Goal: Transaction & Acquisition: Purchase product/service

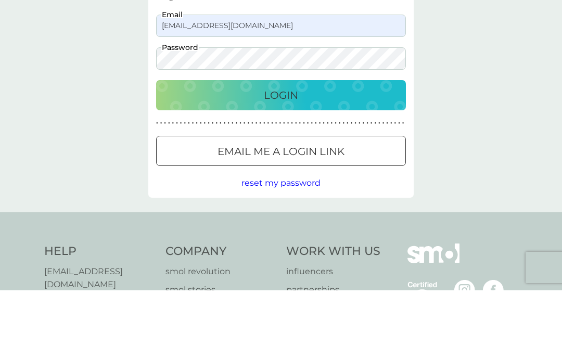
click at [301, 155] on div "Login" at bounding box center [280, 163] width 229 height 17
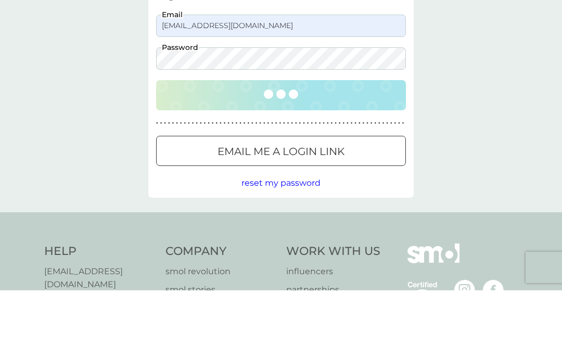
scroll to position [69, 0]
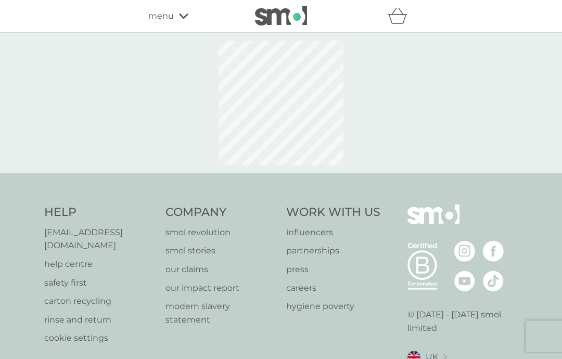
select select "112"
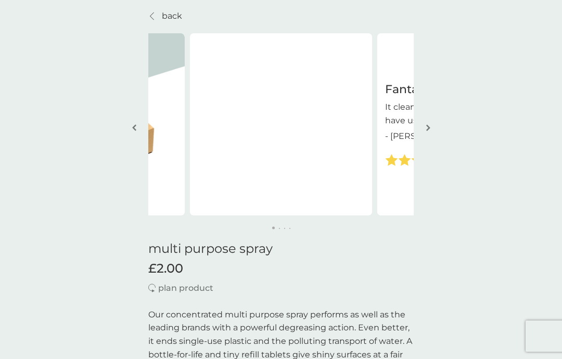
scroll to position [37, 0]
click at [428, 128] on img "button" at bounding box center [428, 128] width 4 height 8
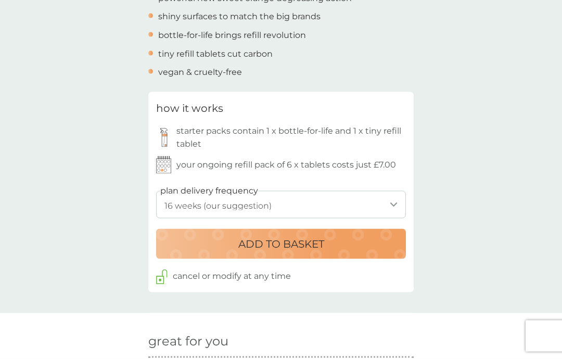
scroll to position [434, 0]
click at [309, 245] on p "ADD TO BASKET" at bounding box center [281, 243] width 86 height 17
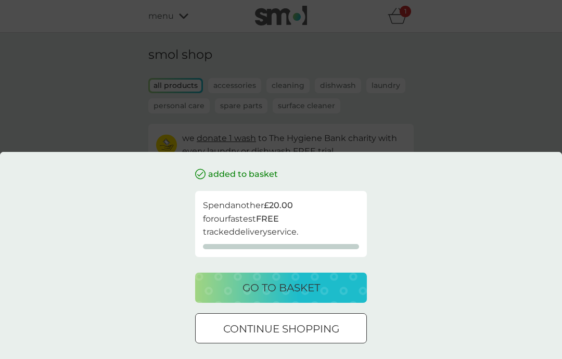
click at [303, 293] on p "go to basket" at bounding box center [280, 287] width 77 height 17
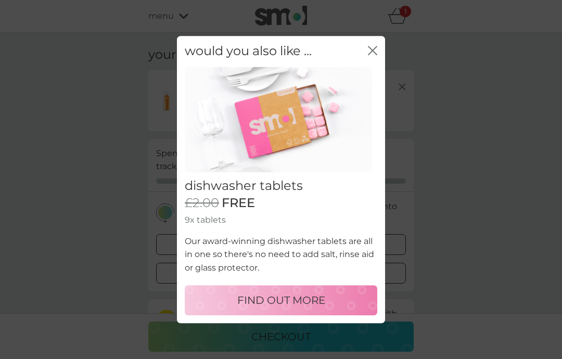
click at [366, 51] on div "would you also like ... close" at bounding box center [281, 51] width 208 height 31
click at [375, 49] on icon "close" at bounding box center [374, 50] width 4 height 8
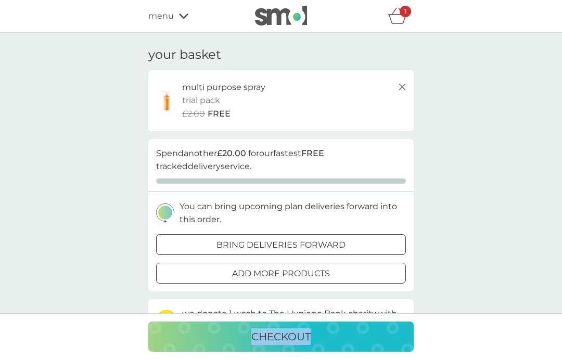
click at [178, 15] on div "menu" at bounding box center [192, 16] width 88 height 14
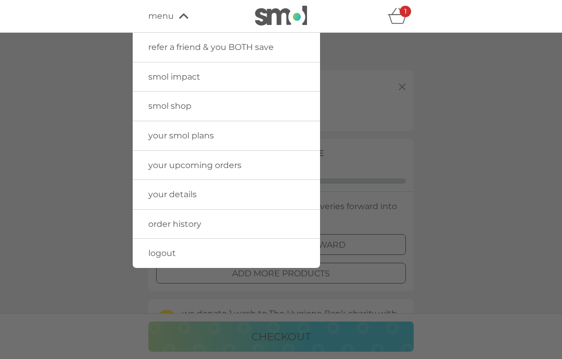
click at [176, 106] on span "smol shop" at bounding box center [169, 106] width 43 height 10
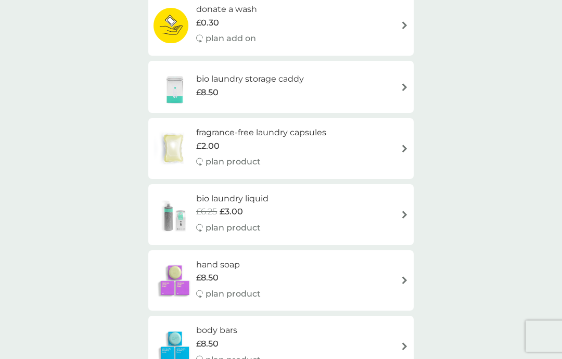
scroll to position [705, 0]
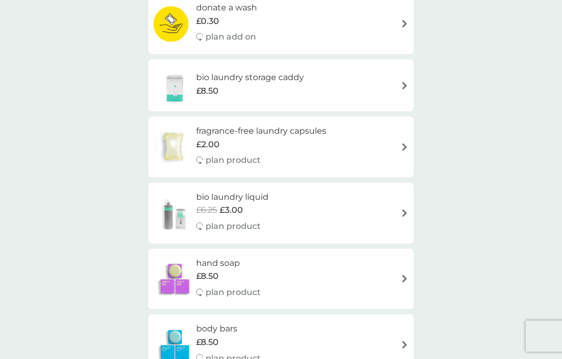
click at [223, 203] on span "£3.00" at bounding box center [230, 210] width 23 height 14
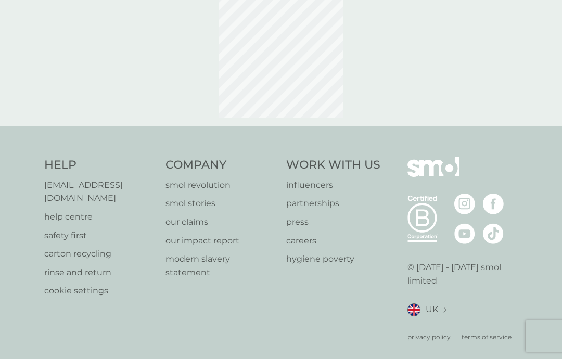
select select "91"
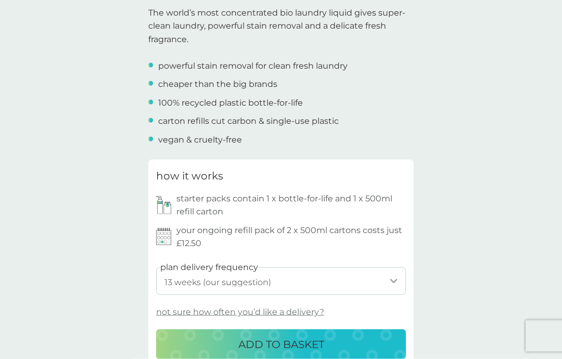
scroll to position [340, 0]
click at [299, 336] on p "ADD TO BASKET" at bounding box center [281, 343] width 86 height 17
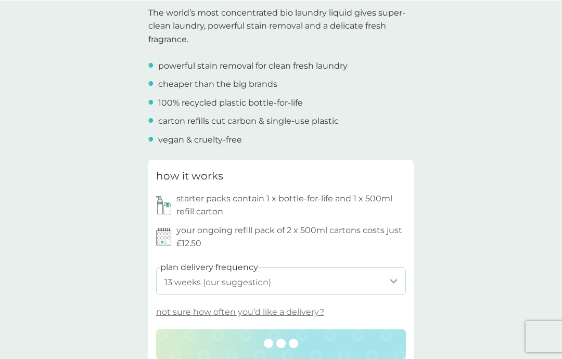
scroll to position [340, 0]
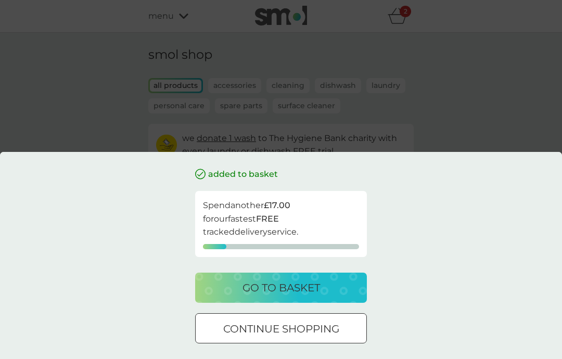
click at [307, 328] on p "continue shopping" at bounding box center [281, 328] width 116 height 17
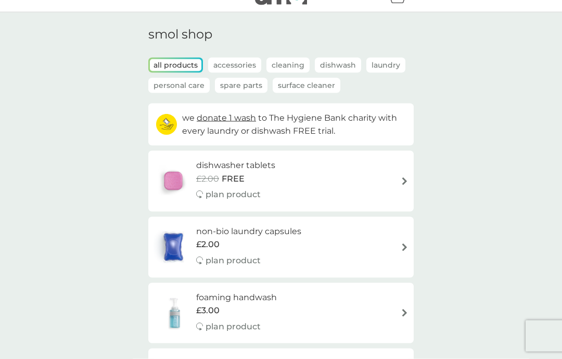
scroll to position [21, 0]
click at [363, 179] on div "dishwasher tablets £2.00 FREE plan product" at bounding box center [280, 180] width 255 height 45
select select "42"
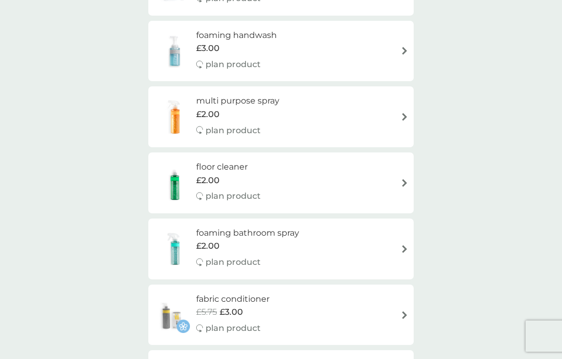
scroll to position [284, 0]
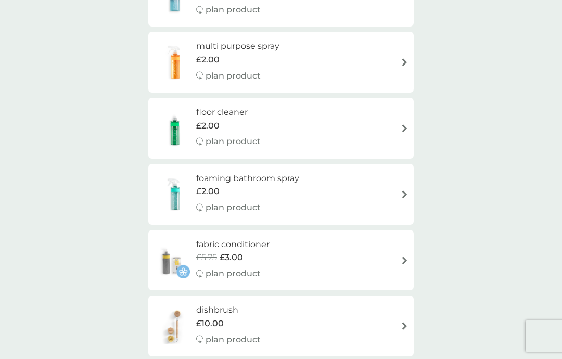
click at [253, 185] on div "£2.00" at bounding box center [247, 192] width 103 height 14
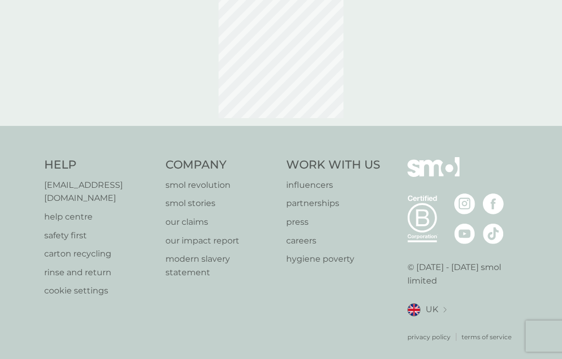
select select "182"
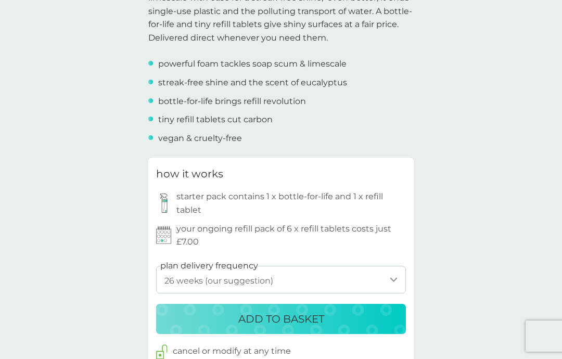
scroll to position [382, 0]
click at [274, 313] on p "ADD TO BASKET" at bounding box center [281, 318] width 86 height 17
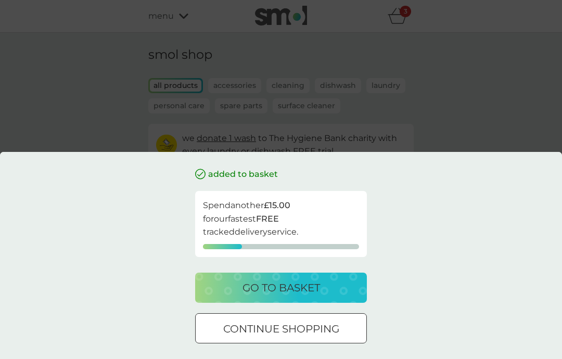
click at [324, 330] on p "continue shopping" at bounding box center [281, 328] width 116 height 17
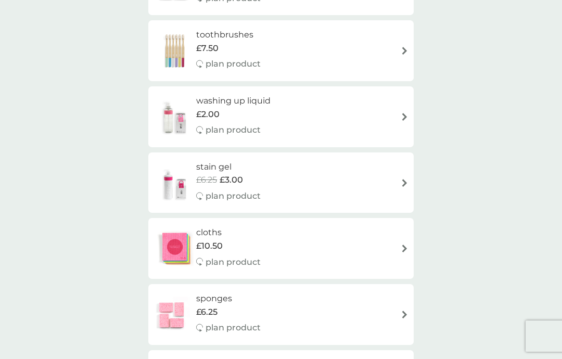
scroll to position [1060, 0]
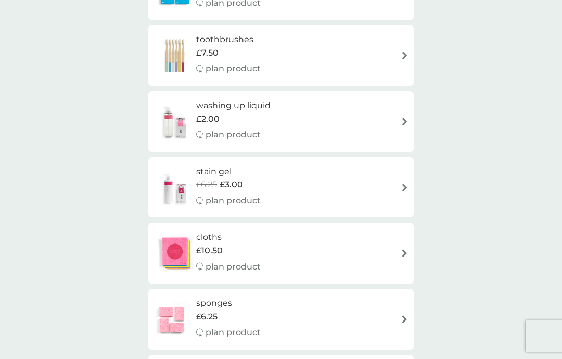
click at [401, 184] on img at bounding box center [404, 188] width 8 height 8
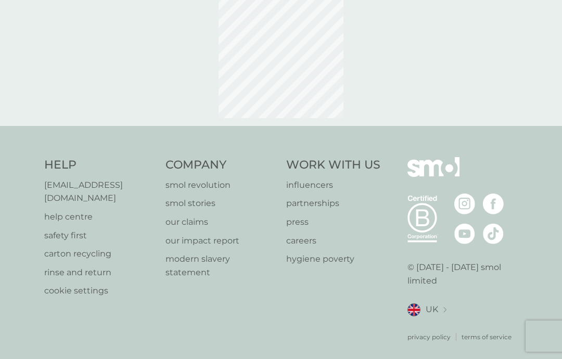
select select "182"
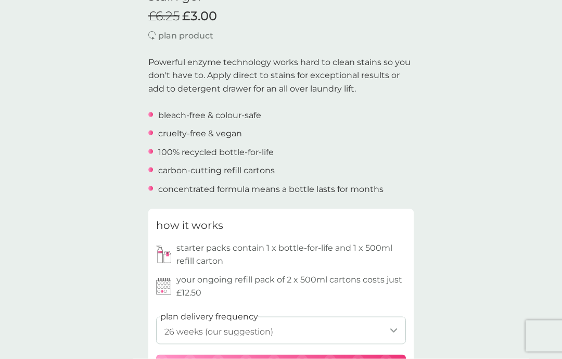
scroll to position [291, 0]
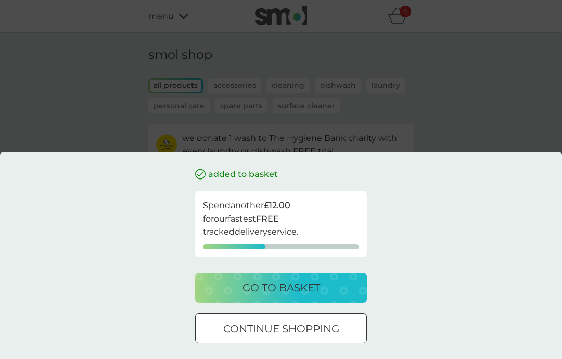
click at [304, 287] on p "go to basket" at bounding box center [280, 287] width 77 height 17
